Goal: Information Seeking & Learning: Learn about a topic

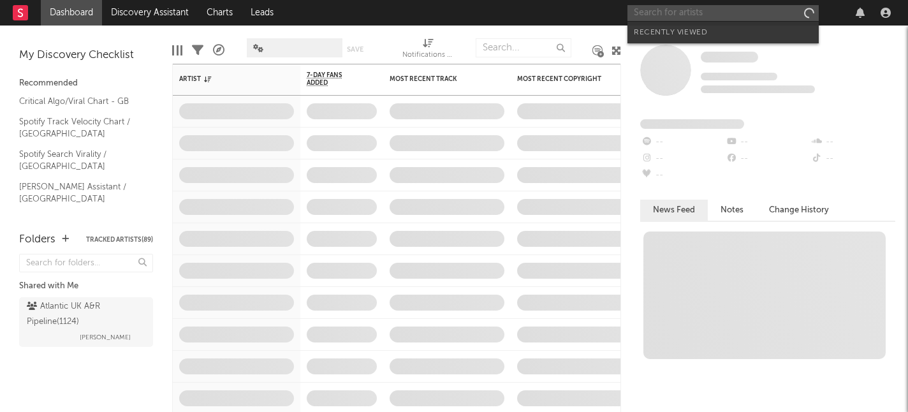
click at [756, 14] on input "text" at bounding box center [723, 13] width 191 height 16
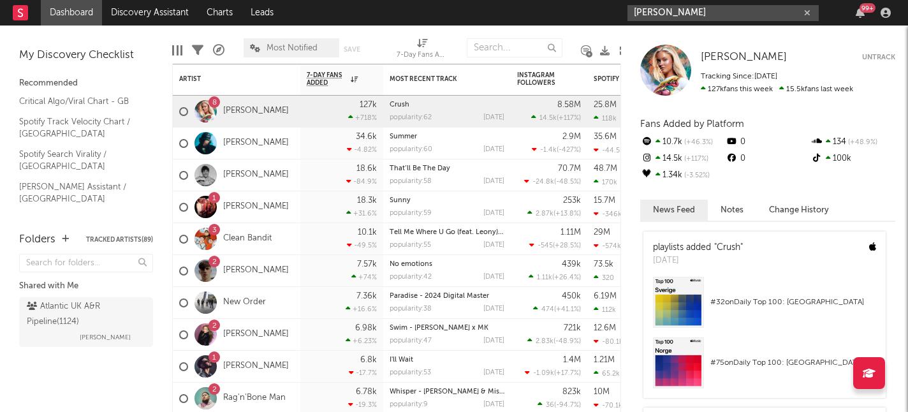
click at [696, 12] on input "[PERSON_NAME]" at bounding box center [723, 13] width 191 height 16
click at [706, 9] on input "[PERSON_NAME]" at bounding box center [723, 13] width 191 height 16
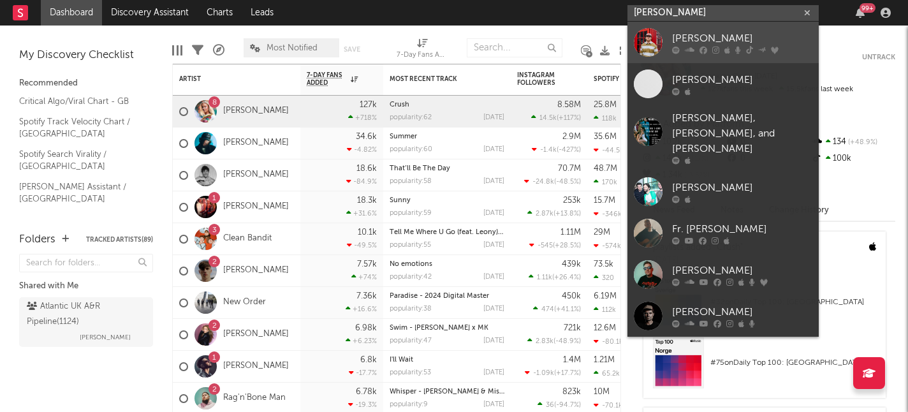
type input "[PERSON_NAME]"
click at [684, 40] on div "[PERSON_NAME]" at bounding box center [742, 38] width 140 height 15
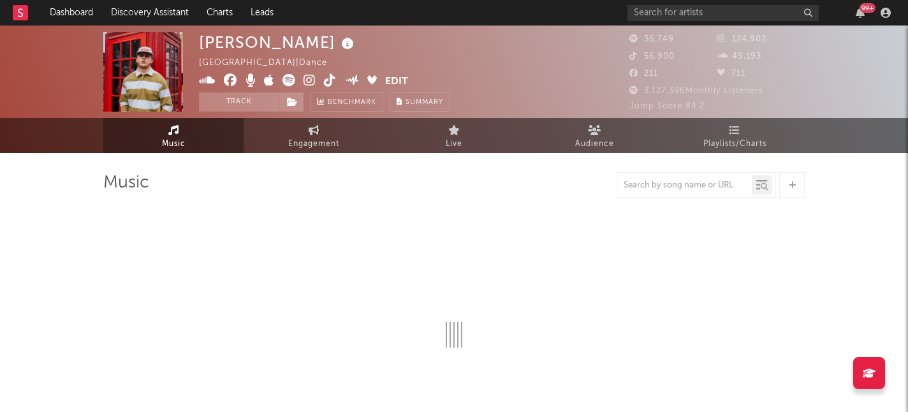
select select "6m"
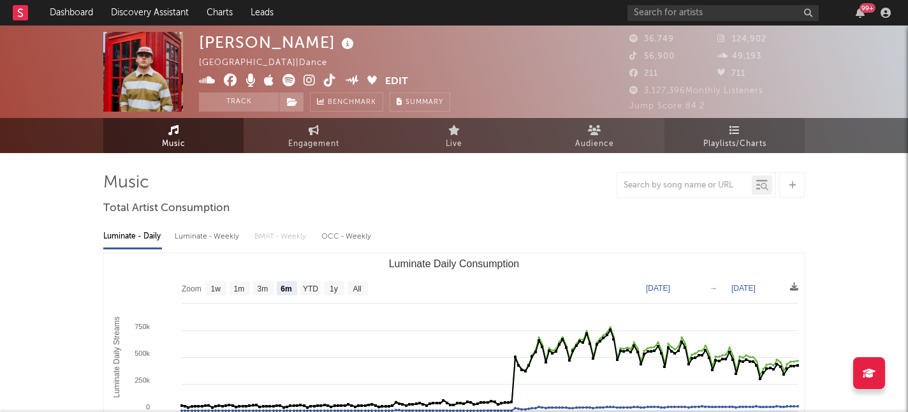
click at [710, 142] on span "Playlists/Charts" at bounding box center [734, 143] width 63 height 15
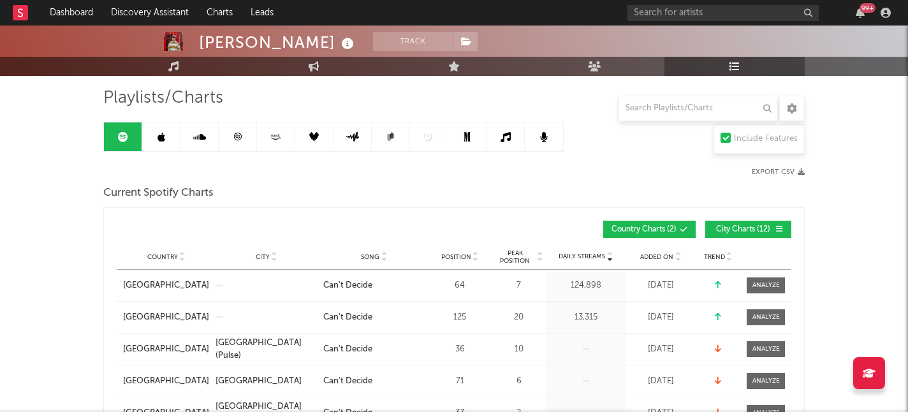
scroll to position [85, 0]
click at [163, 136] on icon at bounding box center [162, 136] width 8 height 10
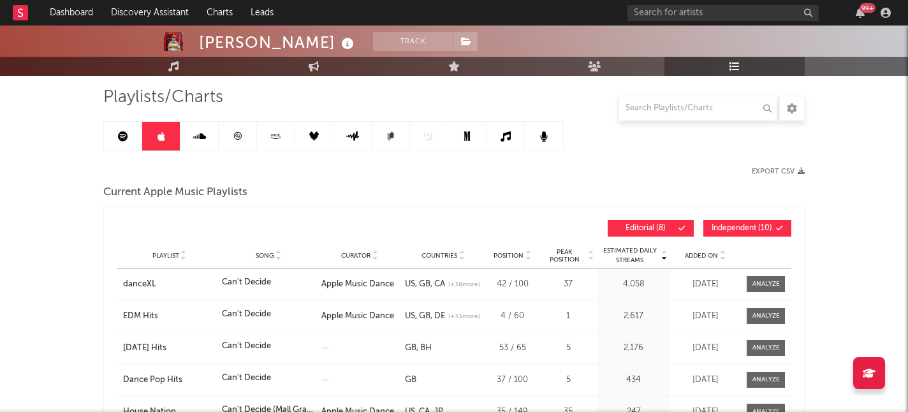
click at [203, 135] on icon at bounding box center [199, 136] width 13 height 10
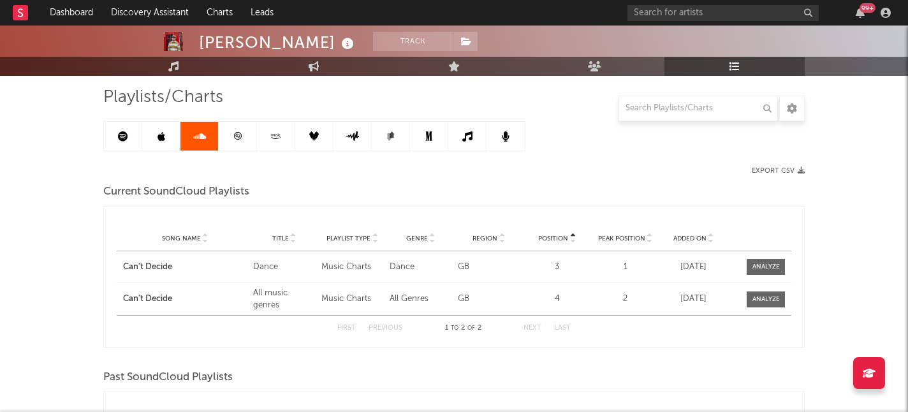
click at [233, 133] on icon at bounding box center [238, 136] width 10 height 10
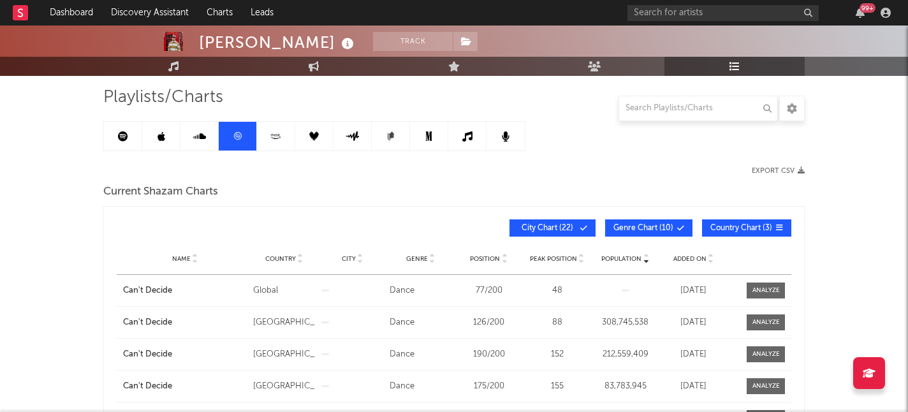
click at [273, 135] on icon at bounding box center [275, 136] width 15 height 10
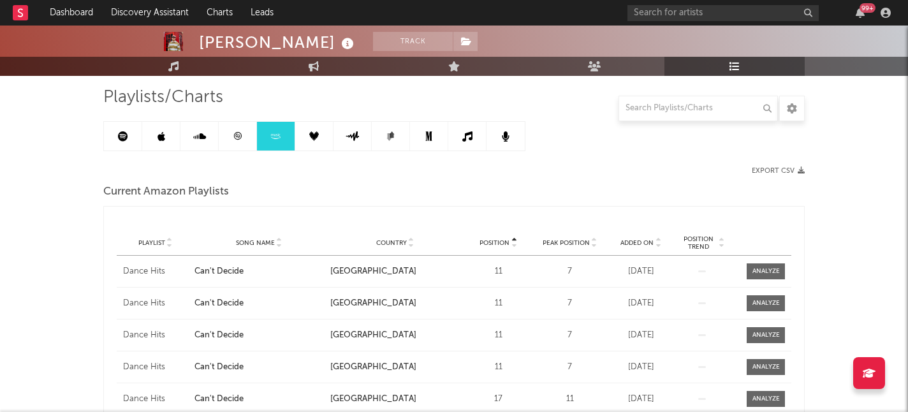
click at [316, 134] on icon at bounding box center [314, 136] width 10 height 10
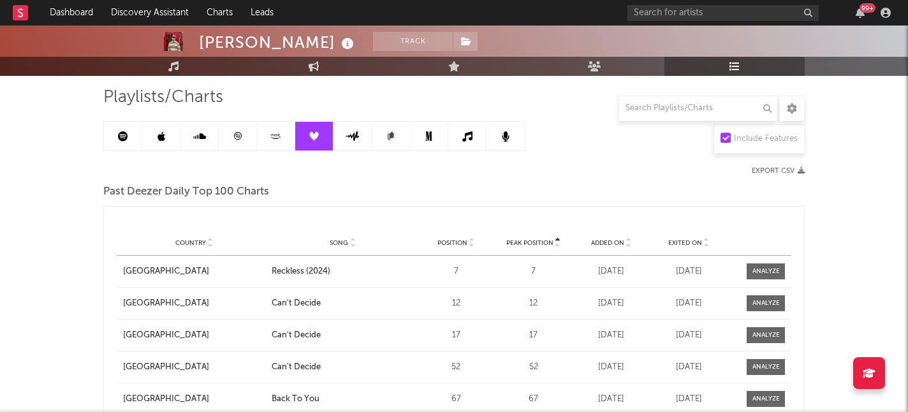
click at [348, 133] on icon at bounding box center [352, 136] width 15 height 10
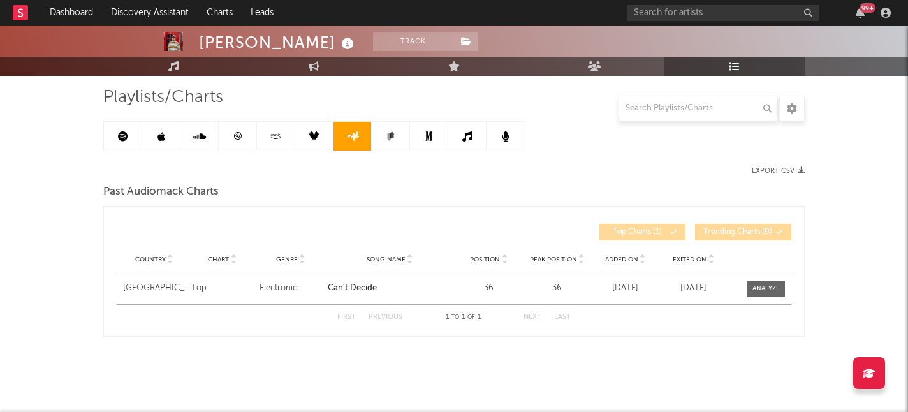
click at [393, 132] on icon at bounding box center [391, 136] width 10 height 10
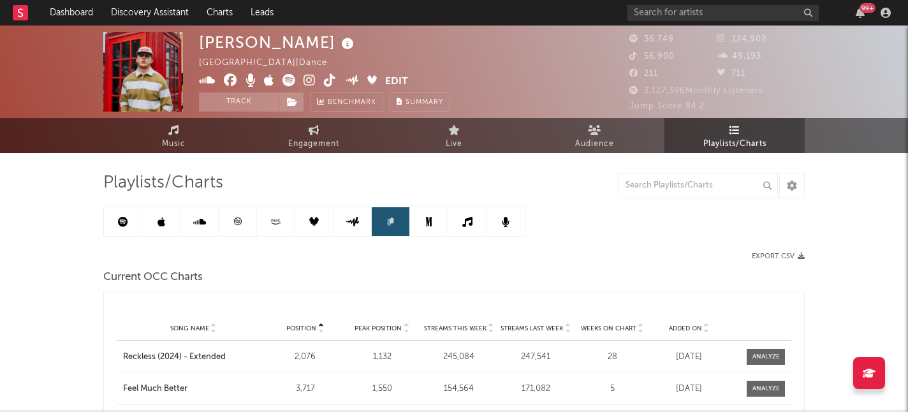
click at [436, 216] on link at bounding box center [429, 221] width 38 height 29
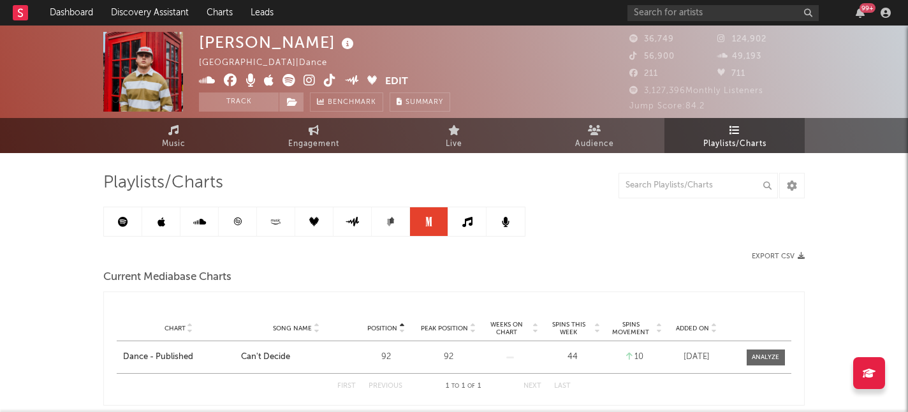
click at [466, 225] on icon at bounding box center [467, 222] width 10 height 10
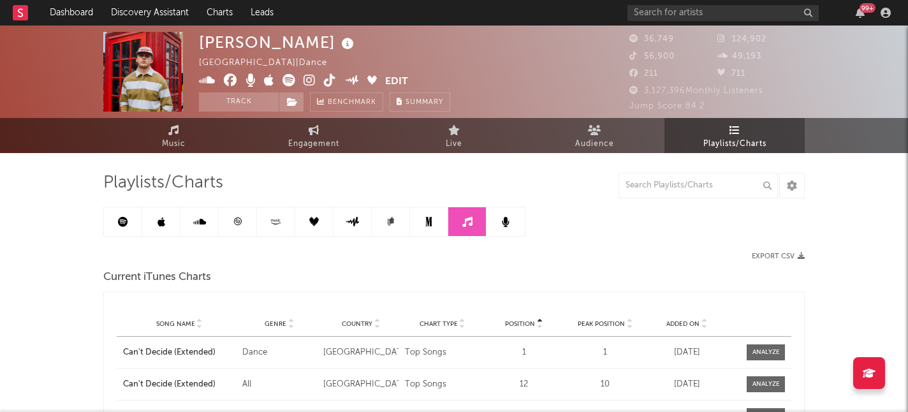
click at [503, 223] on icon at bounding box center [506, 222] width 8 height 10
